Goal: Information Seeking & Learning: Learn about a topic

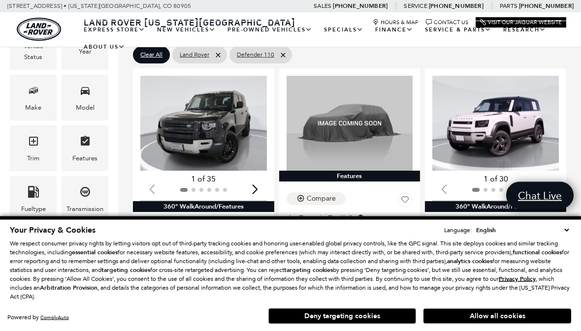
scroll to position [158, 0]
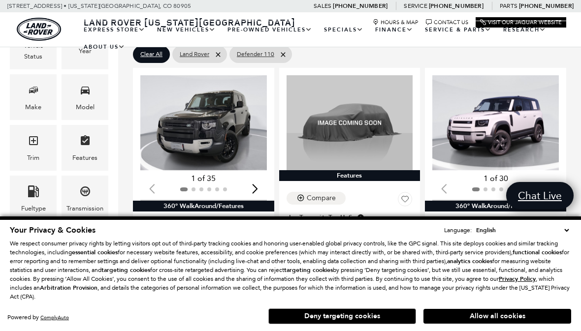
click at [507, 324] on button "Allow all cookies" at bounding box center [498, 316] width 148 height 15
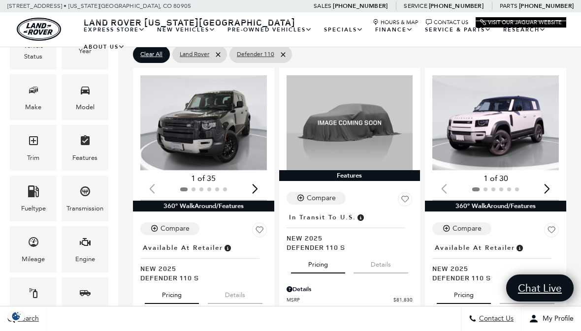
scroll to position [0, 0]
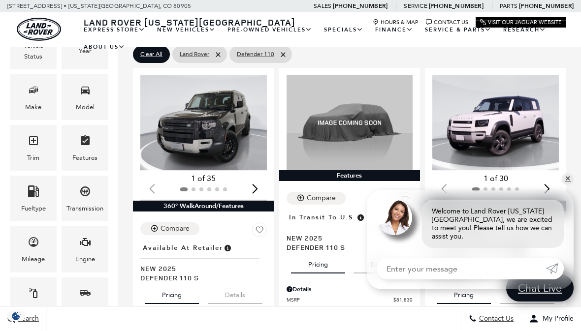
click at [568, 120] on div "Loading... (30) View All Photos 1 of 30 360° WalkAround/Features Compare Locati…" at bounding box center [496, 230] width 146 height 328
click at [571, 185] on link "✕" at bounding box center [568, 179] width 12 height 12
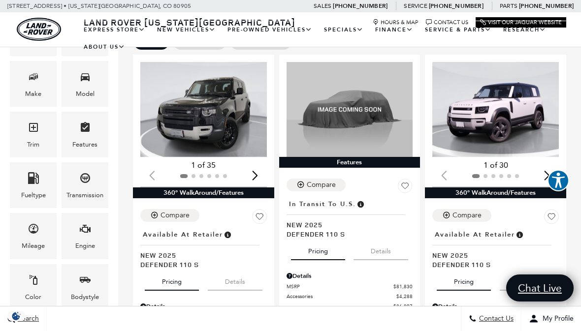
scroll to position [168, 0]
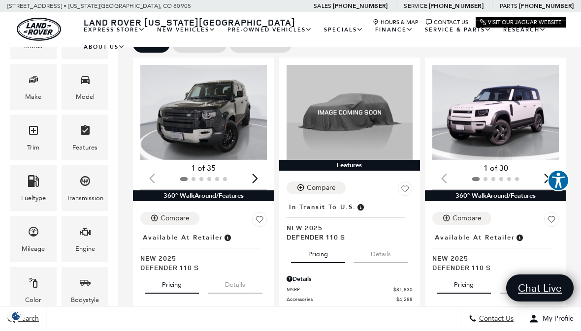
click at [257, 167] on div "Next slide" at bounding box center [255, 178] width 13 height 22
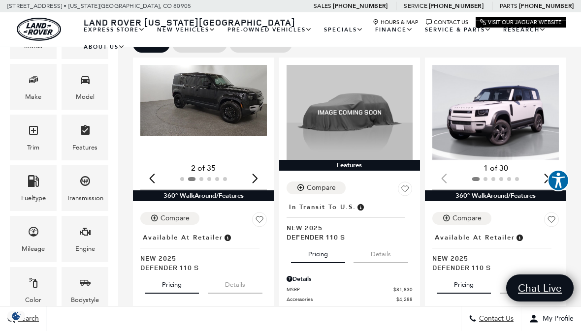
click at [261, 167] on div "Next slide" at bounding box center [255, 178] width 13 height 22
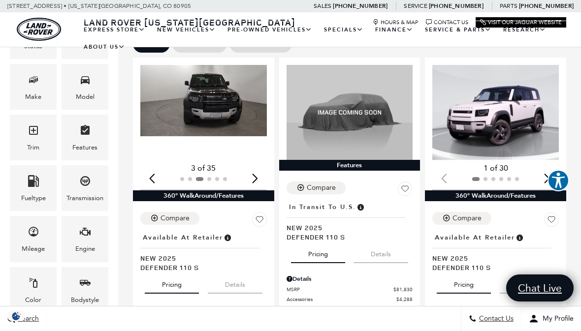
click at [259, 167] on div "Next slide" at bounding box center [255, 178] width 13 height 22
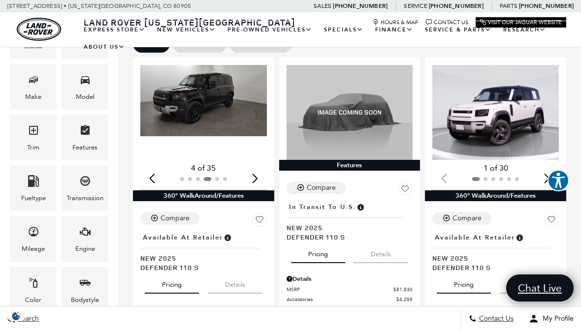
click at [260, 167] on div "Next slide" at bounding box center [255, 178] width 13 height 22
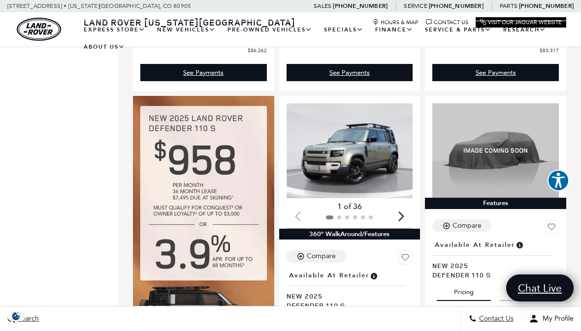
scroll to position [462, 0]
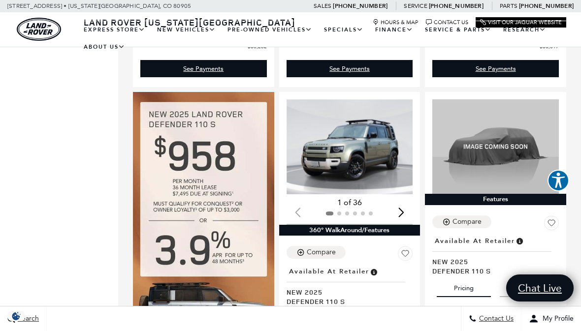
click at [404, 202] on div "Next slide" at bounding box center [401, 213] width 13 height 22
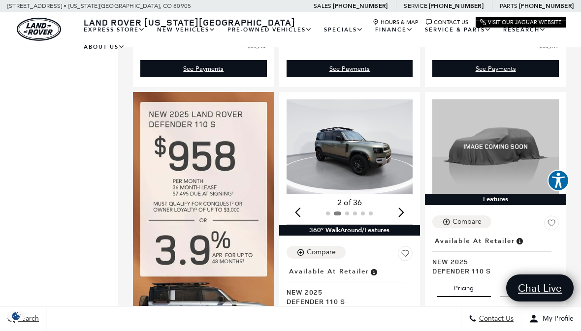
click at [378, 116] on img "2 / 6" at bounding box center [350, 146] width 127 height 95
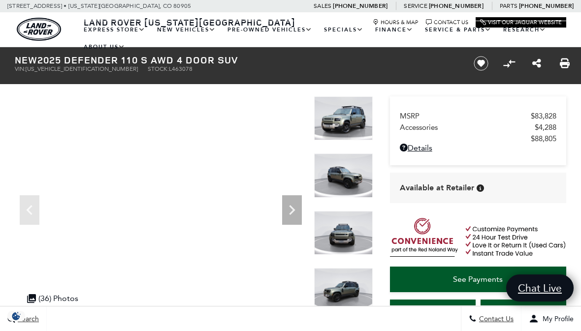
click at [297, 212] on icon "Next" at bounding box center [292, 210] width 20 height 20
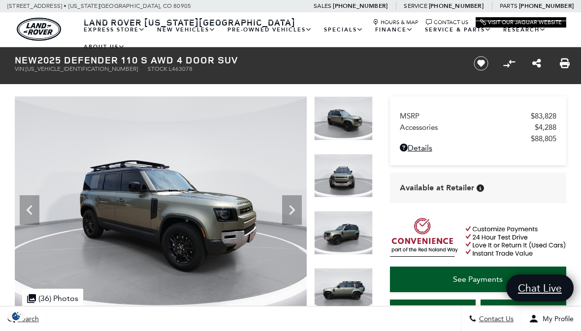
click at [299, 209] on icon "Next" at bounding box center [292, 210] width 20 height 20
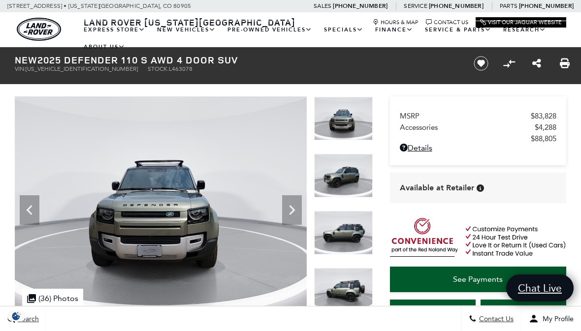
click at [294, 208] on icon "Next" at bounding box center [292, 210] width 20 height 20
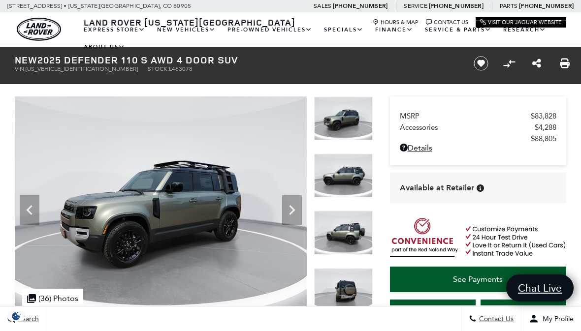
click at [298, 206] on icon "Next" at bounding box center [292, 210] width 20 height 20
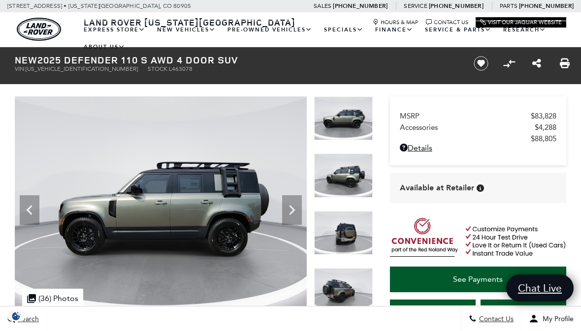
click at [298, 207] on icon "Next" at bounding box center [292, 210] width 20 height 20
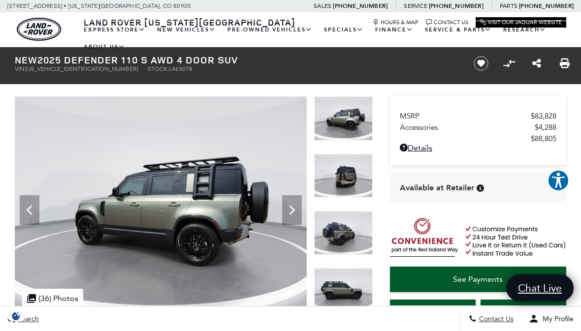
click at [299, 206] on icon "Next" at bounding box center [292, 210] width 20 height 20
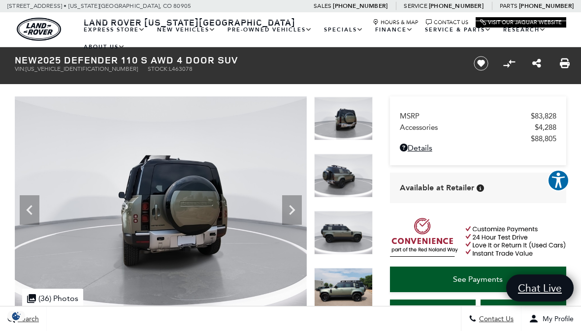
click at [297, 209] on icon "Next" at bounding box center [292, 210] width 20 height 20
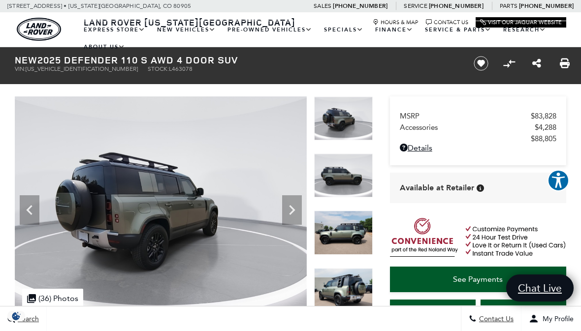
click at [296, 208] on icon "Next" at bounding box center [292, 210] width 20 height 20
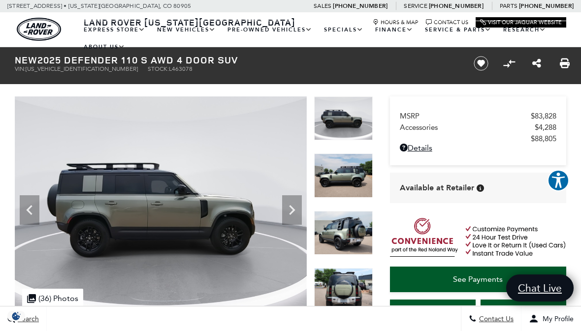
click at [298, 204] on icon "Next" at bounding box center [292, 210] width 20 height 20
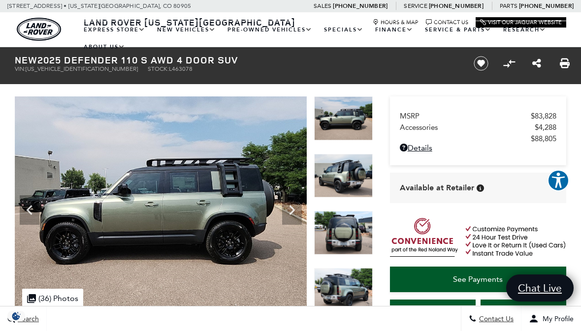
click at [295, 207] on icon "Next" at bounding box center [292, 210] width 20 height 20
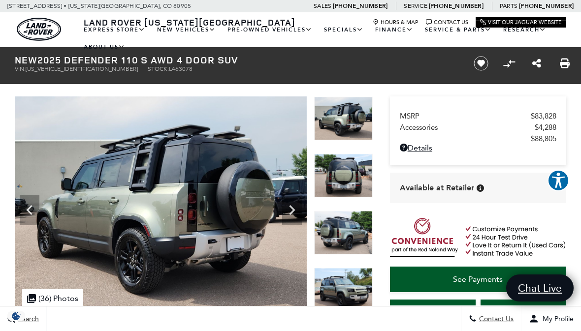
click at [298, 208] on icon "Next" at bounding box center [292, 210] width 20 height 20
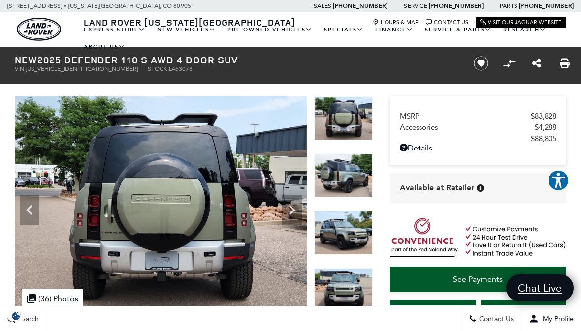
click at [298, 204] on icon "Next" at bounding box center [292, 210] width 20 height 20
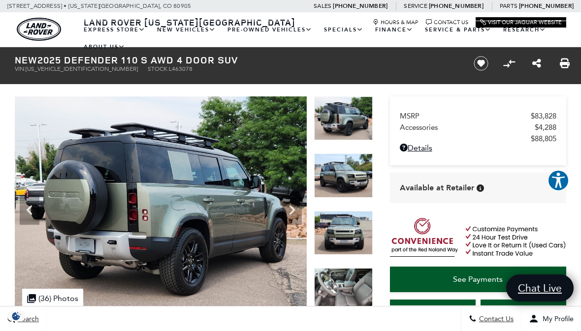
click at [298, 210] on icon "Next" at bounding box center [292, 210] width 20 height 20
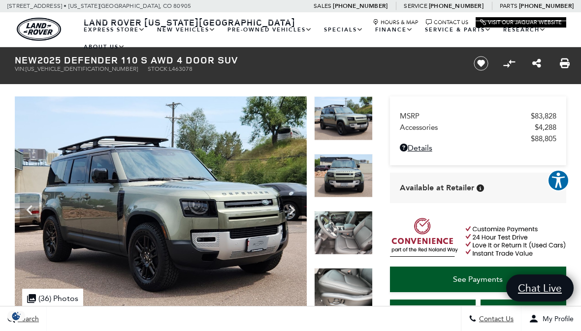
click at [300, 208] on icon "Next" at bounding box center [292, 210] width 20 height 20
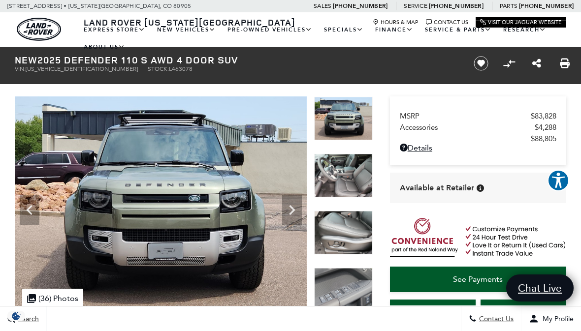
click at [297, 208] on icon "Next" at bounding box center [292, 210] width 20 height 20
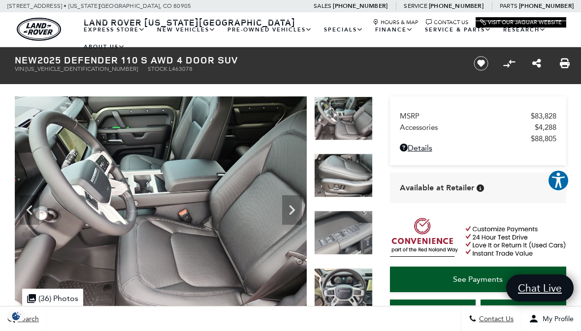
click at [298, 210] on icon "Next" at bounding box center [292, 210] width 20 height 20
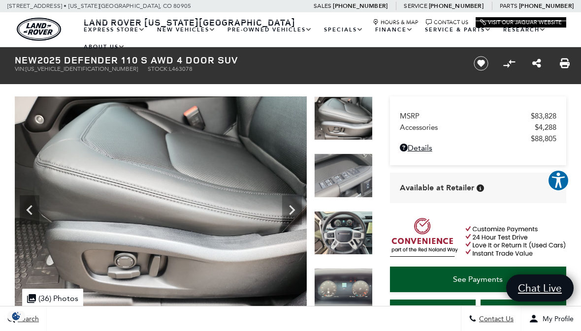
click at [298, 211] on icon "Next" at bounding box center [292, 210] width 20 height 20
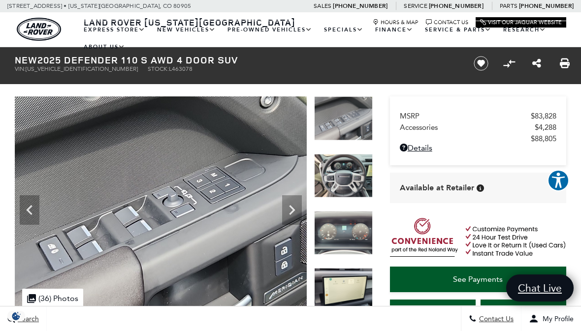
click at [297, 212] on icon "Next" at bounding box center [292, 210] width 20 height 20
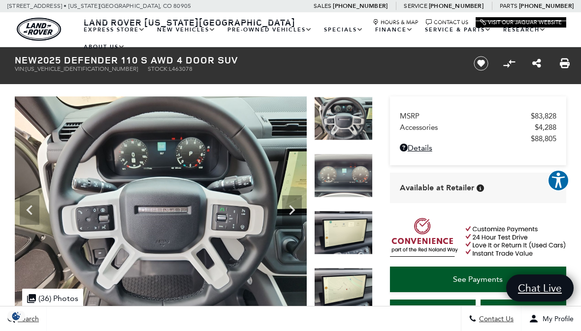
click at [296, 208] on icon "Next" at bounding box center [292, 210] width 20 height 20
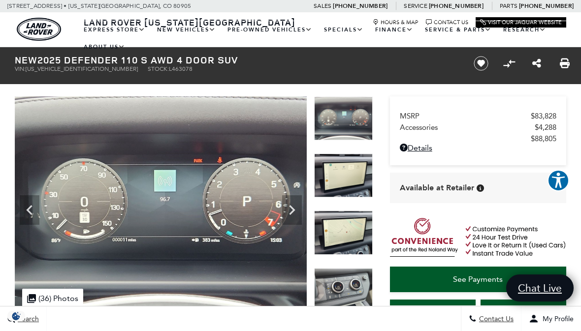
click at [297, 210] on icon "Next" at bounding box center [292, 210] width 20 height 20
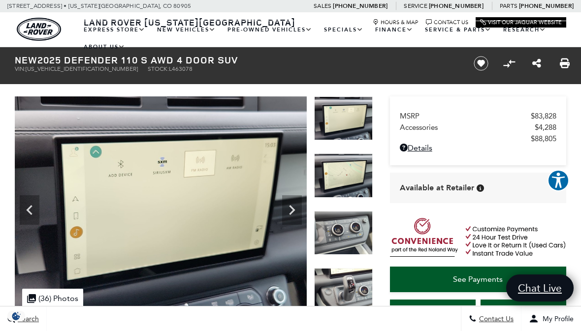
click at [293, 209] on icon "Next" at bounding box center [292, 210] width 6 height 10
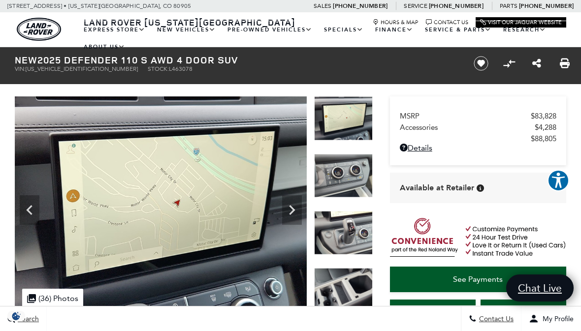
click at [297, 209] on icon "Next" at bounding box center [292, 210] width 20 height 20
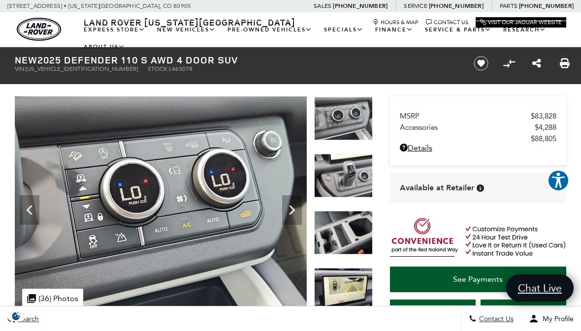
click at [299, 207] on icon "Next" at bounding box center [292, 210] width 20 height 20
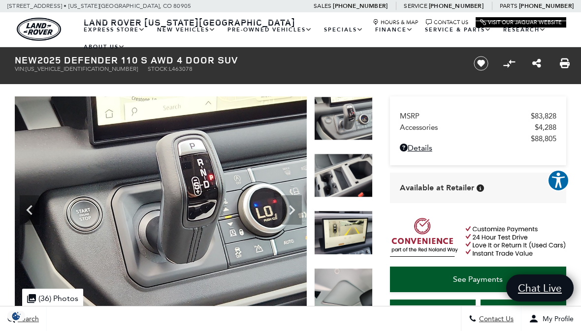
click at [298, 208] on icon "Next" at bounding box center [292, 210] width 20 height 20
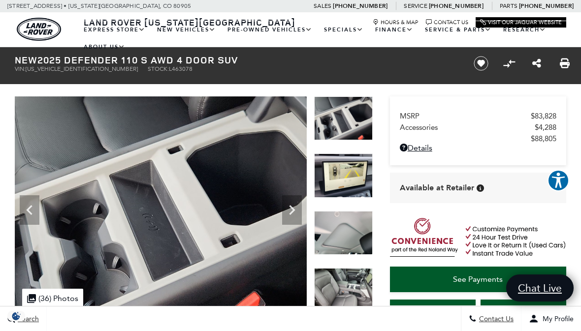
click at [297, 212] on icon "Next" at bounding box center [292, 210] width 20 height 20
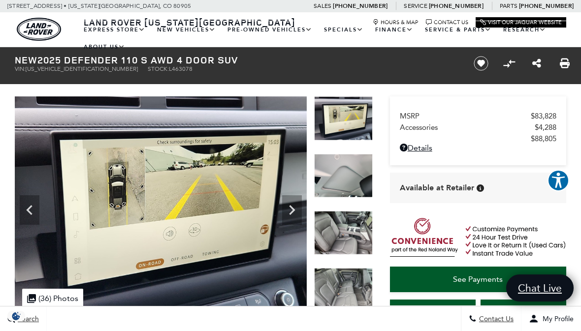
click at [281, 210] on img at bounding box center [161, 206] width 292 height 219
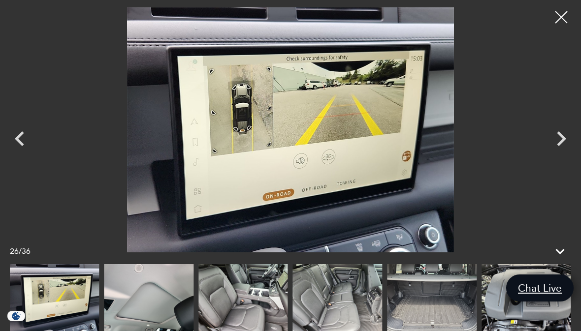
click at [560, 20] on div at bounding box center [561, 17] width 25 height 25
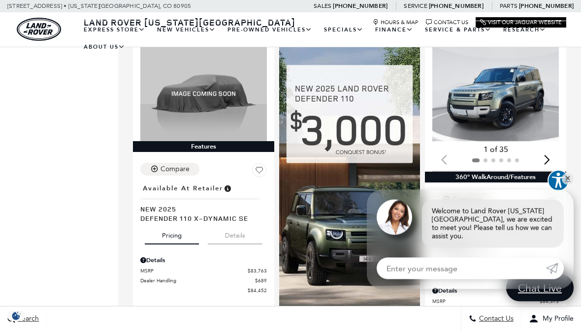
scroll to position [881, 0]
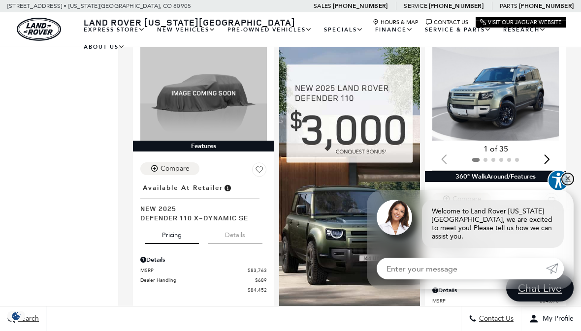
click at [572, 185] on link "✕" at bounding box center [568, 179] width 12 height 12
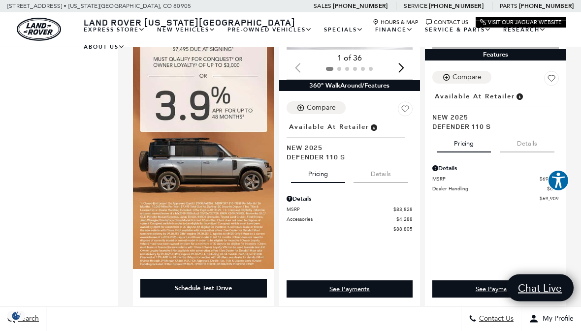
scroll to position [607, 0]
click at [384, 162] on button "Details" at bounding box center [381, 173] width 55 height 22
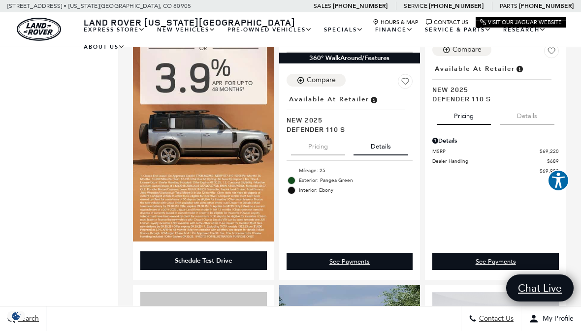
scroll to position [624, 0]
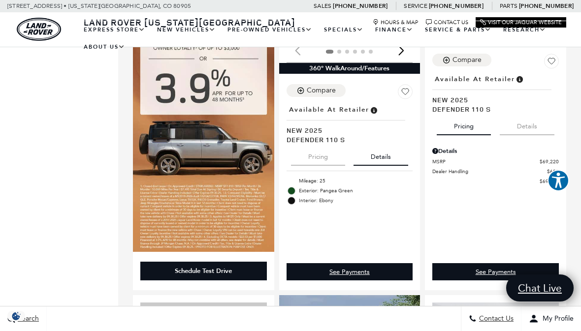
click at [349, 186] on span "Exterior: Pangea Green" at bounding box center [356, 191] width 114 height 10
click at [318, 144] on button "Pricing" at bounding box center [318, 155] width 54 height 22
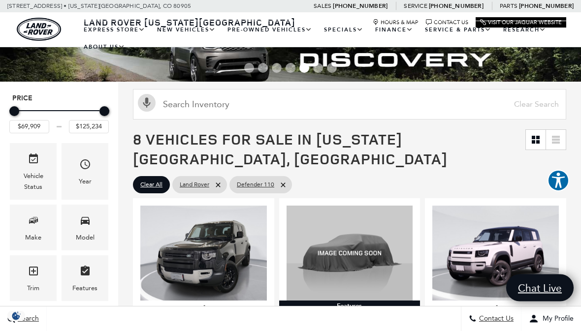
scroll to position [0, 0]
